Goal: Task Accomplishment & Management: Manage account settings

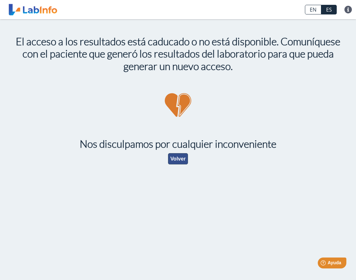
click at [181, 157] on button "Volver" at bounding box center [178, 158] width 20 height 11
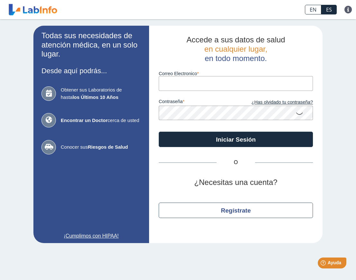
click at [178, 88] on input "Correo Electronico" at bounding box center [236, 83] width 154 height 14
type input "[EMAIL_ADDRESS][DOMAIN_NAME]"
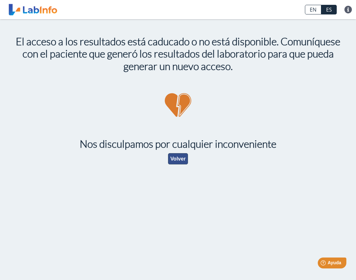
click at [176, 154] on button "Volver" at bounding box center [178, 158] width 20 height 11
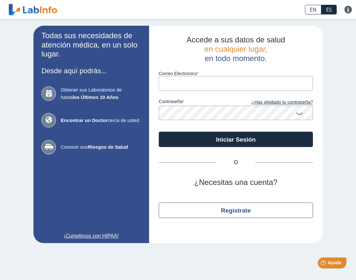
click at [200, 86] on input "Correo Electronico" at bounding box center [236, 83] width 154 height 14
type input "[EMAIL_ADDRESS][DOMAIN_NAME]"
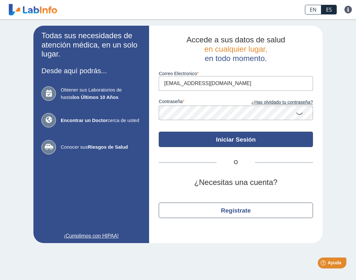
click at [236, 140] on button "Iniciar Sesión" at bounding box center [236, 139] width 154 height 15
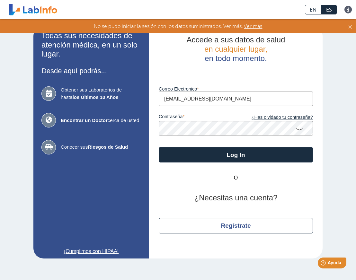
click at [301, 130] on icon at bounding box center [300, 128] width 8 height 13
click at [352, 26] on icon at bounding box center [350, 25] width 5 height 7
